Goal: Check status: Check status

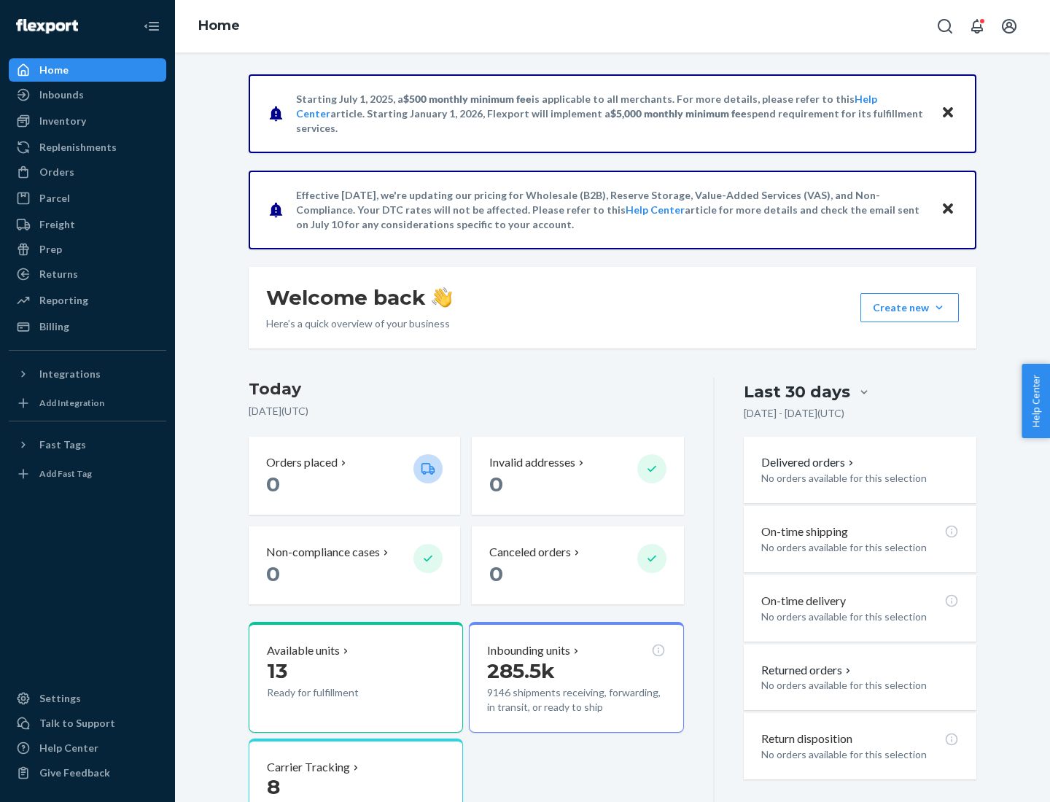
click at [939, 308] on button "Create new Create new inbound Create new order Create new product" at bounding box center [909, 307] width 98 height 29
click at [61, 95] on div "Inbounds" at bounding box center [61, 94] width 44 height 15
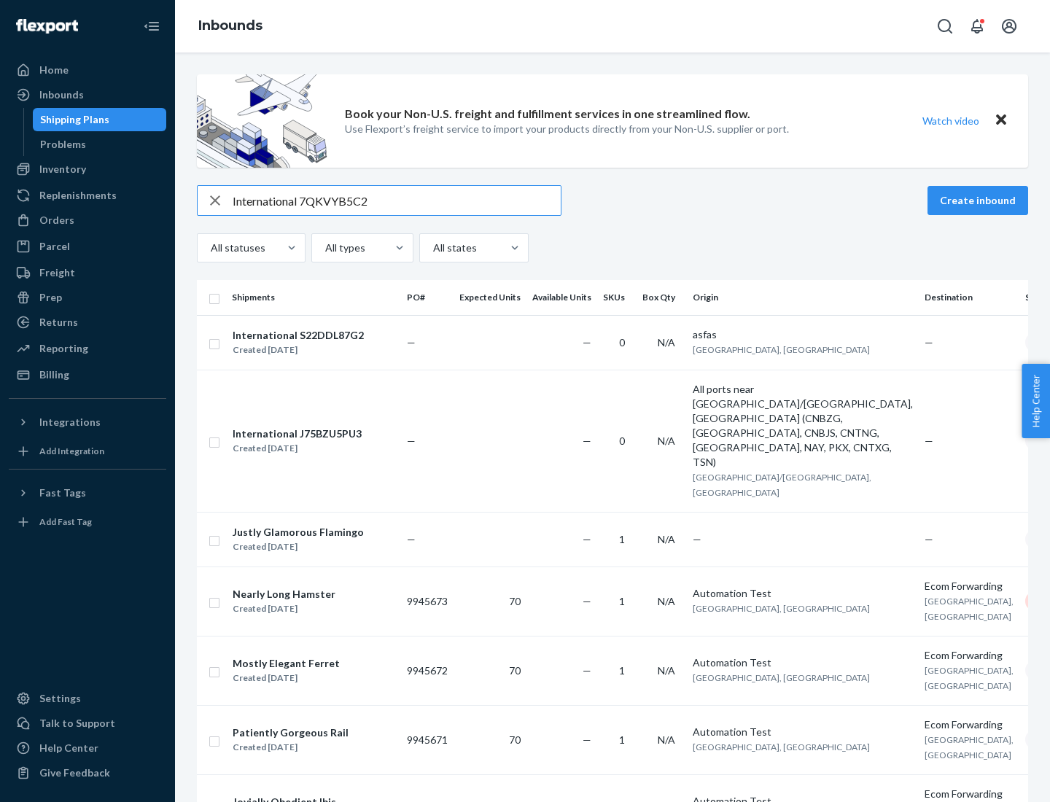
type input "International 7QKVYB5C29"
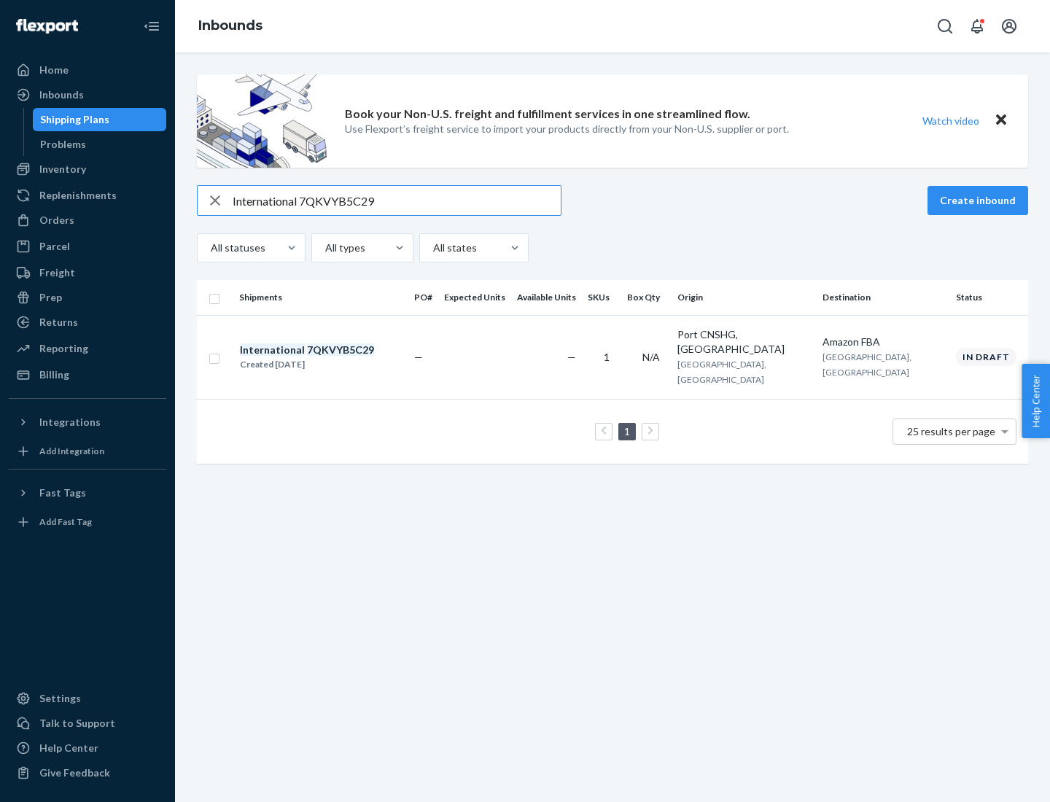
click at [332, 357] on div "Created [DATE]" at bounding box center [307, 364] width 134 height 15
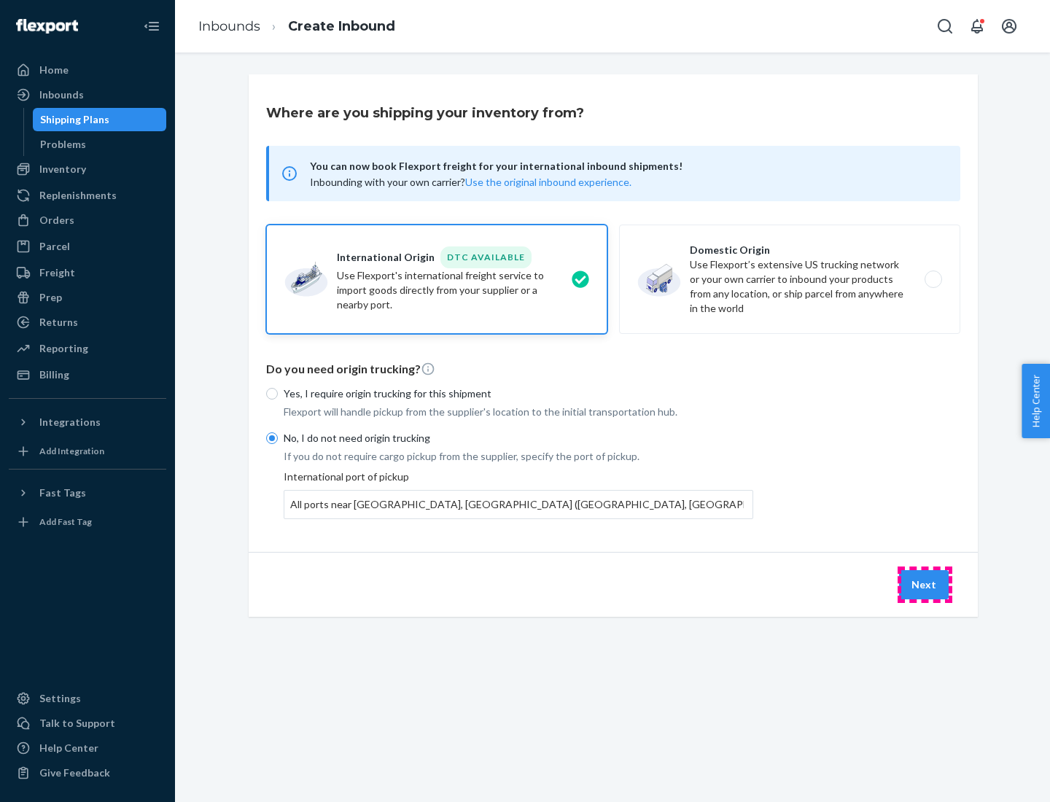
click at [924, 584] on button "Next" at bounding box center [924, 584] width 50 height 29
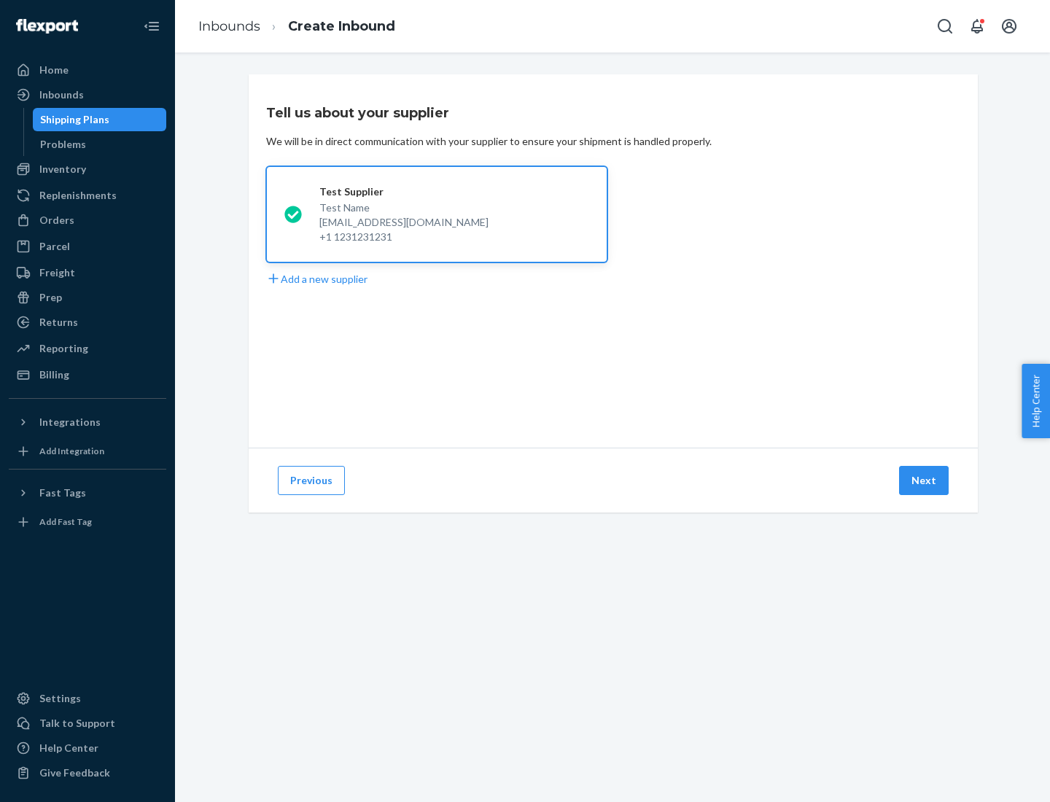
click at [924, 480] on button "Next" at bounding box center [924, 480] width 50 height 29
